Goal: Find contact information: Find contact information

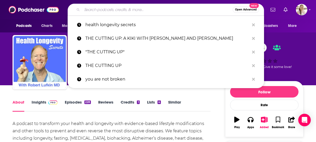
type input "Inside [MEDICAL_DATA]"
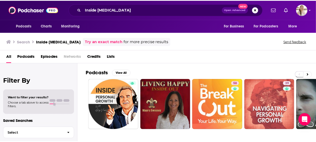
scroll to position [11, 0]
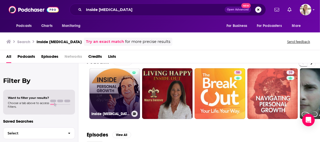
click at [120, 89] on link "Inside [MEDICAL_DATA] with [PERSON_NAME]" at bounding box center [114, 93] width 51 height 51
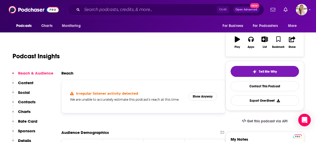
scroll to position [49, 0]
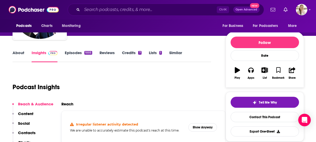
click at [70, 50] on link "Episodes 1005" at bounding box center [78, 56] width 27 height 12
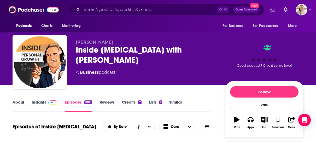
scroll to position [95, 0]
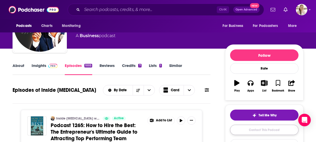
click at [265, 129] on link "Contact This Podcast" at bounding box center [264, 130] width 69 height 10
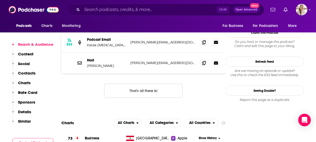
scroll to position [490, 0]
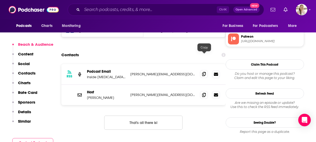
click at [202, 70] on span at bounding box center [204, 74] width 8 height 8
